Goal: Task Accomplishment & Management: Use online tool/utility

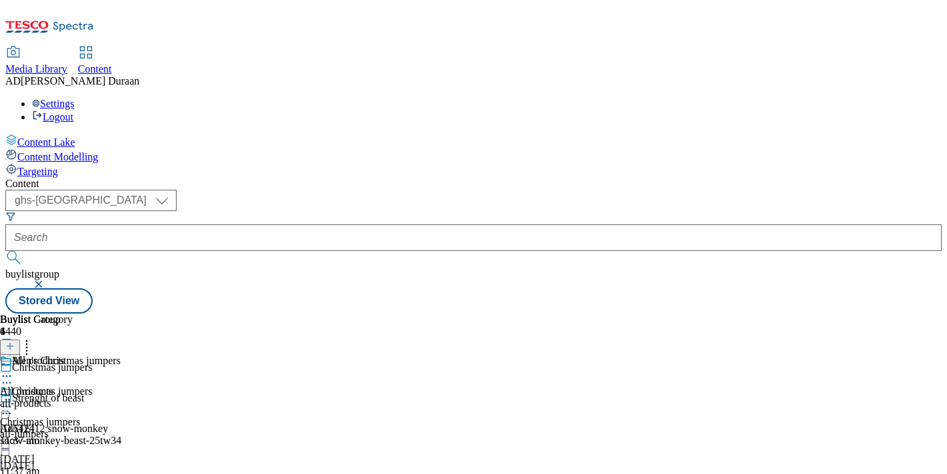
select select "ghs-[GEOGRAPHIC_DATA]"
click at [13, 400] on icon at bounding box center [6, 406] width 13 height 13
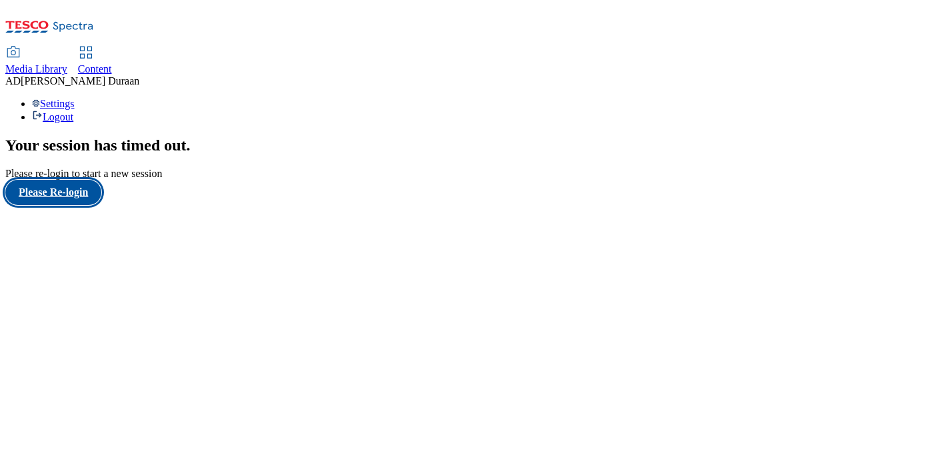
click at [62, 205] on button "Please Re-login" at bounding box center [53, 192] width 96 height 25
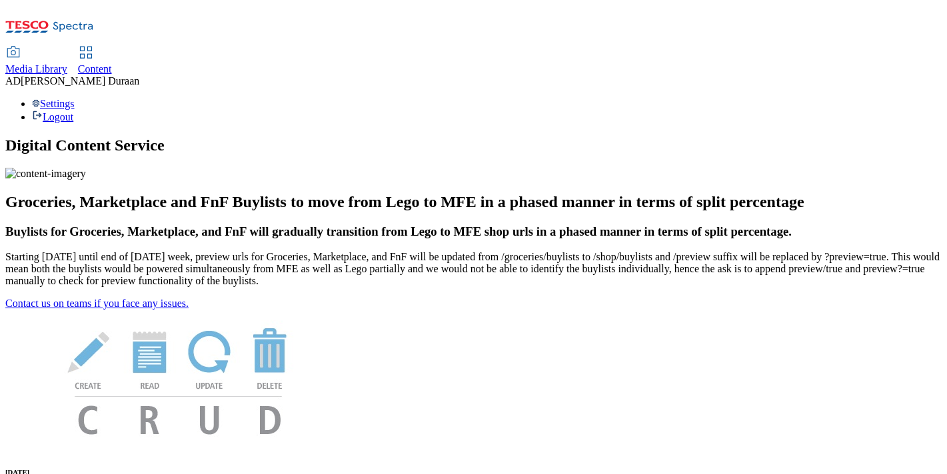
click at [112, 63] on span "Content" at bounding box center [95, 68] width 34 height 11
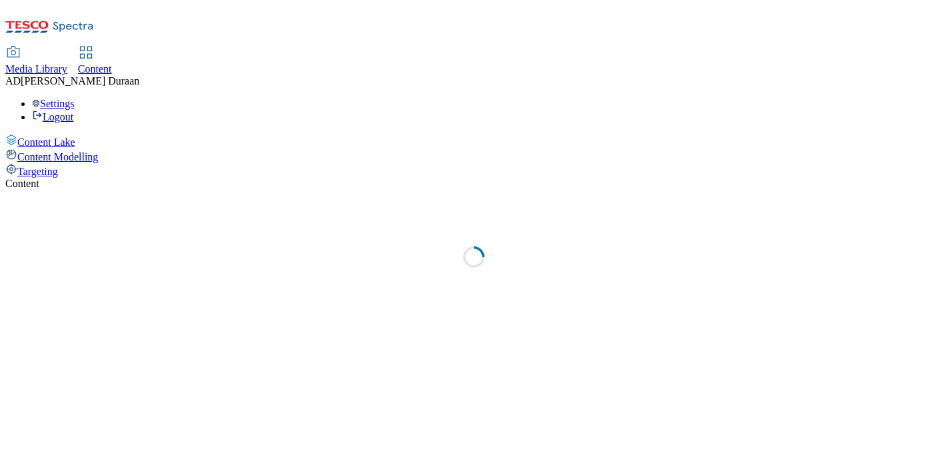
select select "ghs-uk"
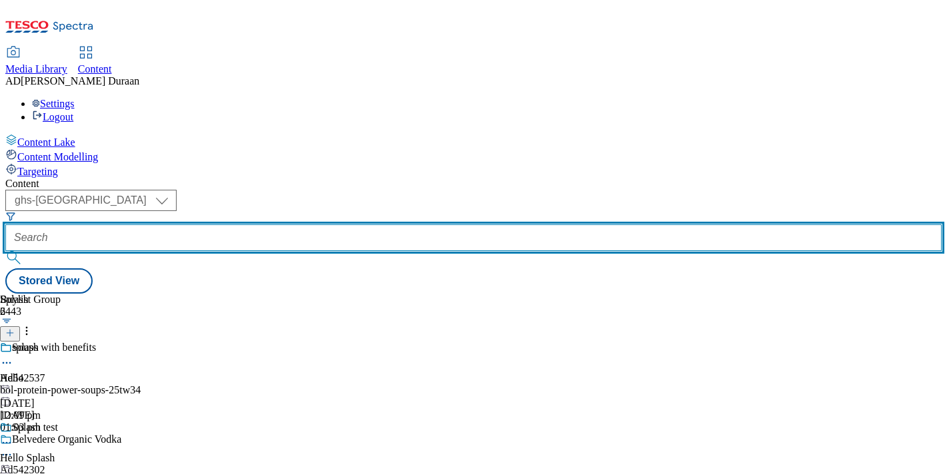
click at [318, 225] on input "text" at bounding box center [473, 238] width 936 height 27
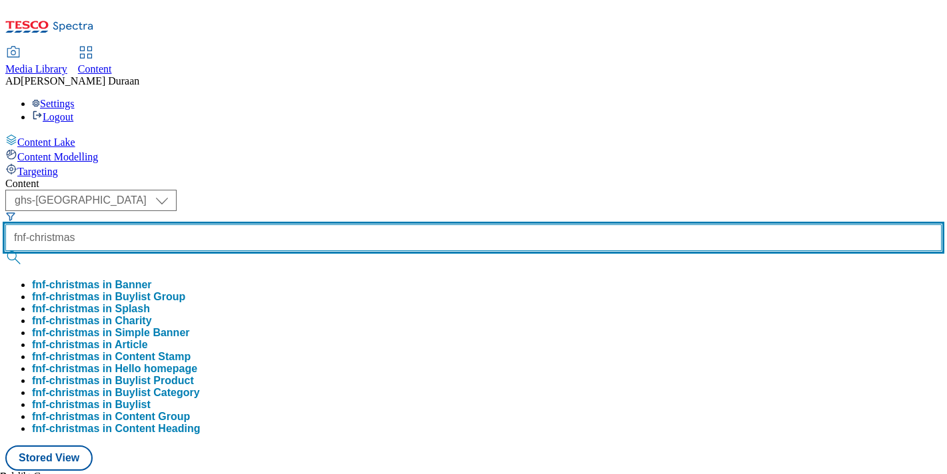
type input "fnf-christmas"
click at [5, 251] on button "submit" at bounding box center [14, 257] width 19 height 13
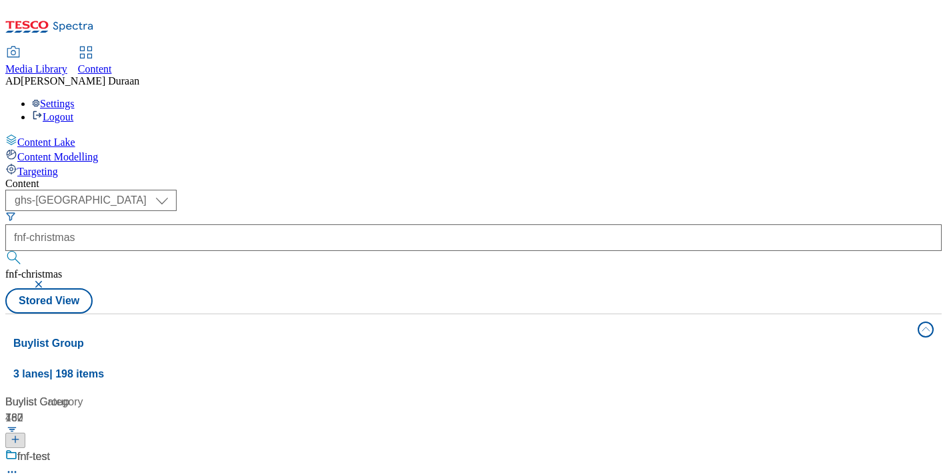
click at [453, 178] on div "Content" at bounding box center [473, 184] width 936 height 12
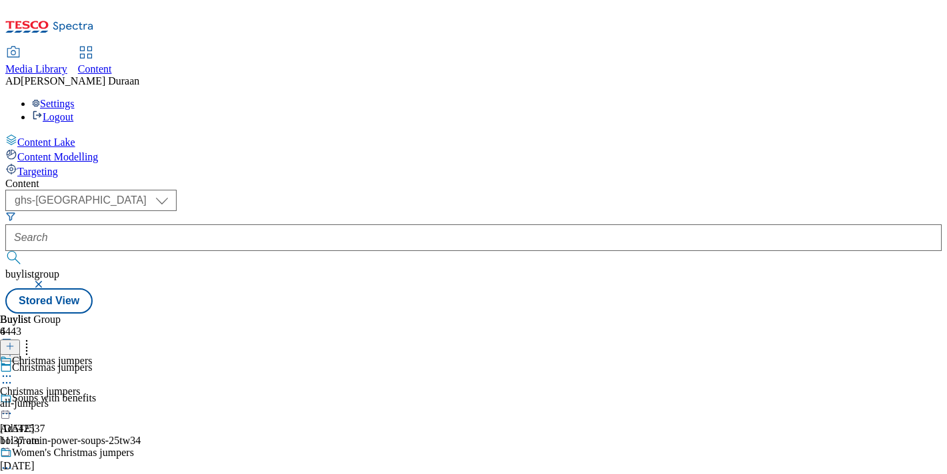
click at [13, 370] on icon at bounding box center [6, 376] width 13 height 13
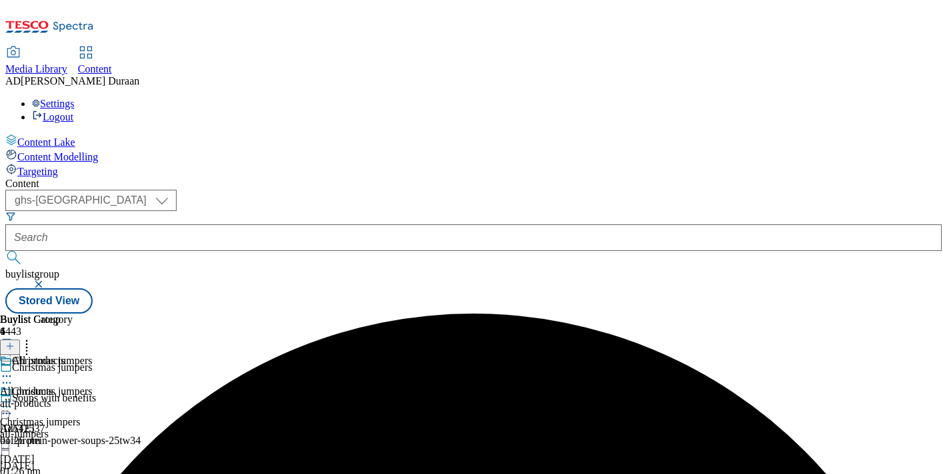
scroll to position [125, 0]
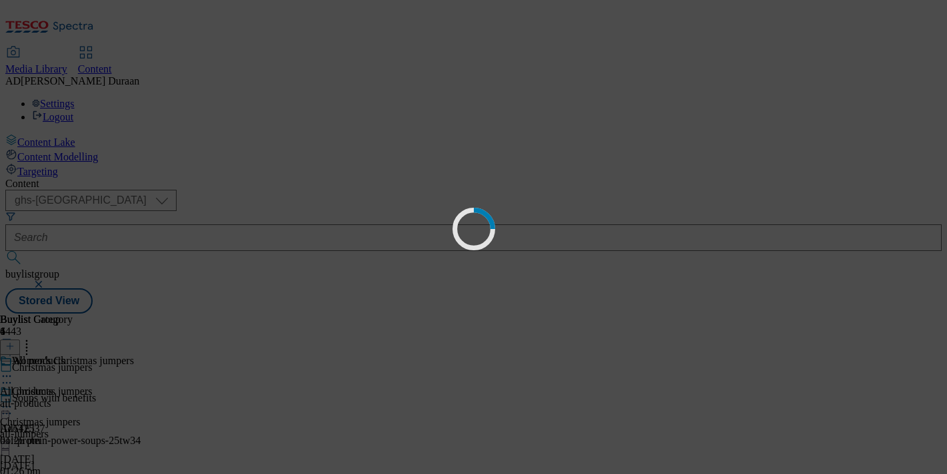
scroll to position [0, 0]
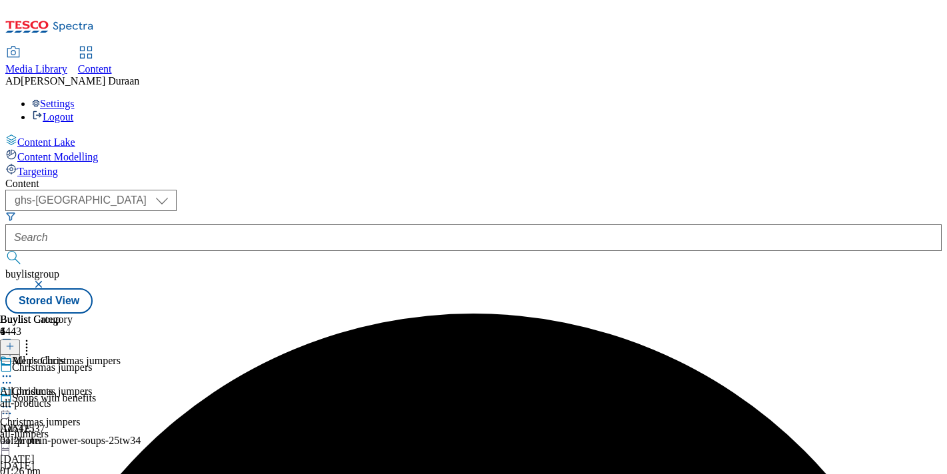
scroll to position [149, 0]
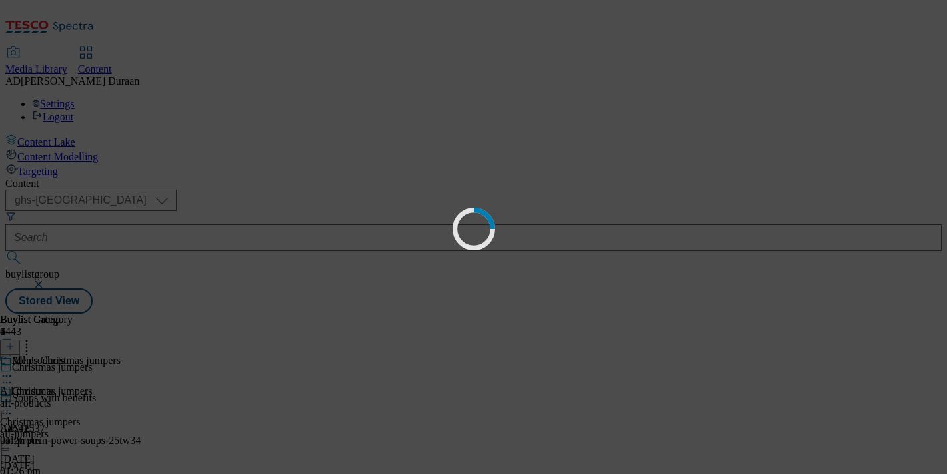
scroll to position [0, 0]
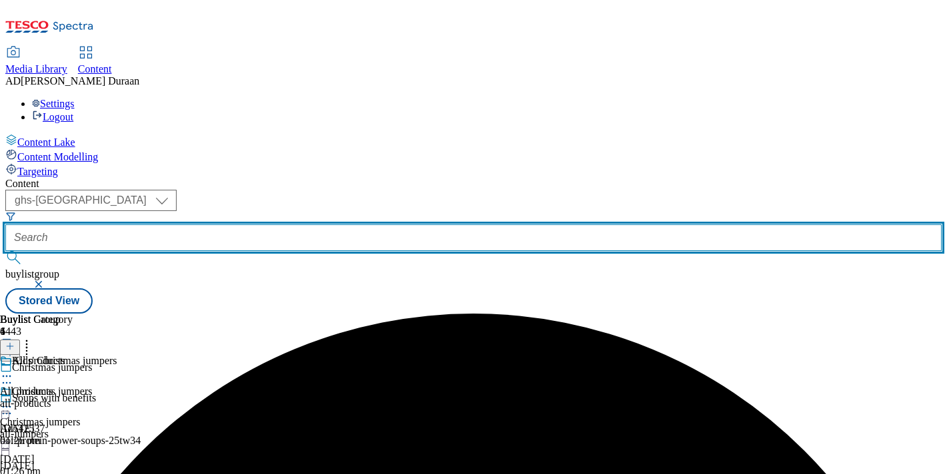
click at [321, 225] on input "text" at bounding box center [473, 238] width 936 height 27
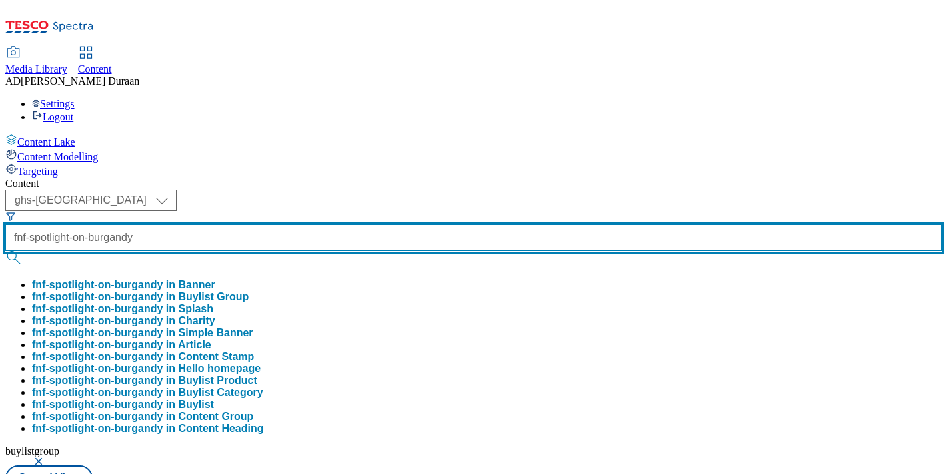
scroll to position [0, 12]
type input "fnf-spotlight-on-burgandy"
click at [5, 251] on button "submit" at bounding box center [14, 257] width 19 height 13
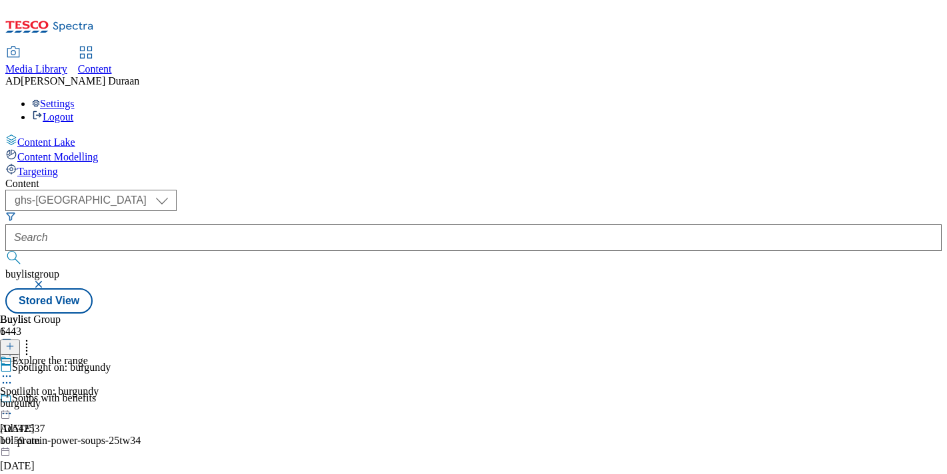
click at [13, 370] on icon at bounding box center [6, 376] width 13 height 13
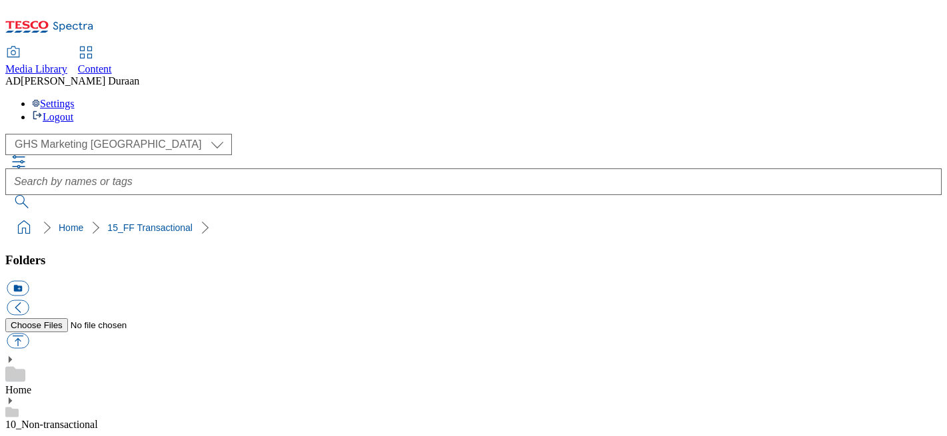
select select "flare-ghs-mktg"
